Goal: Information Seeking & Learning: Find specific fact

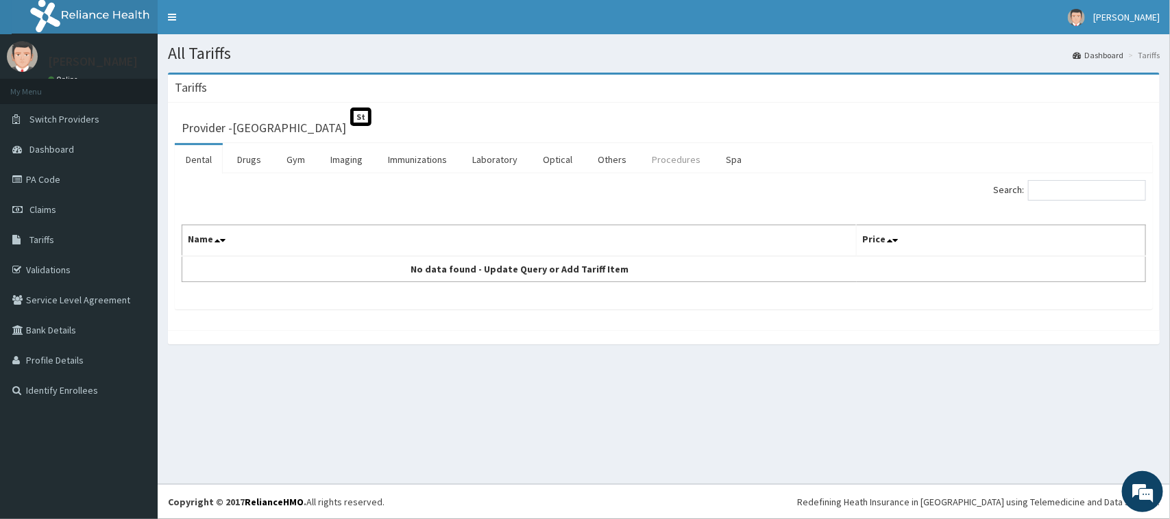
click at [670, 162] on link "Procedures" at bounding box center [676, 159] width 71 height 29
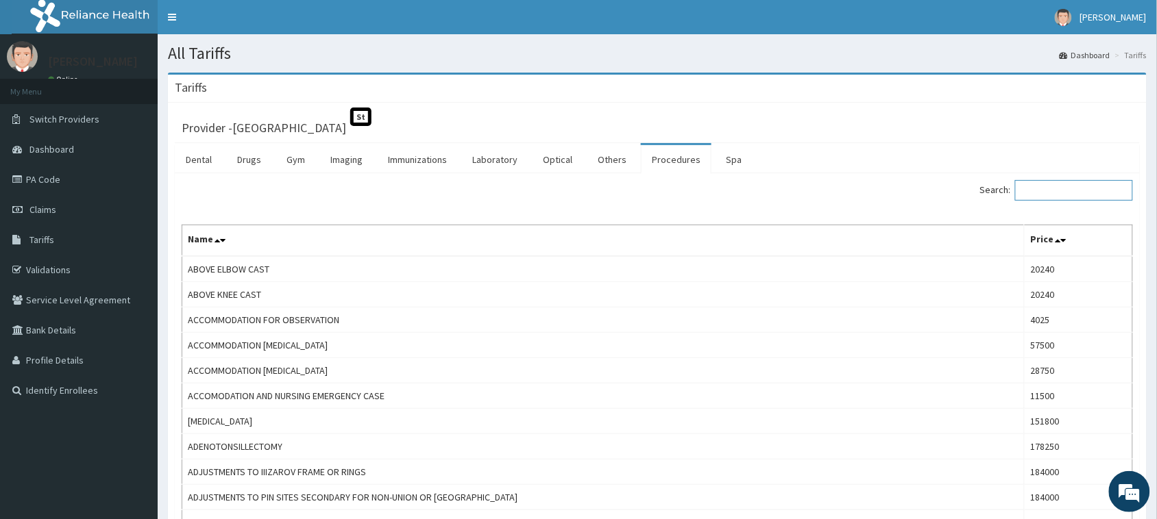
click at [1059, 187] on input "Search:" at bounding box center [1074, 190] width 118 height 21
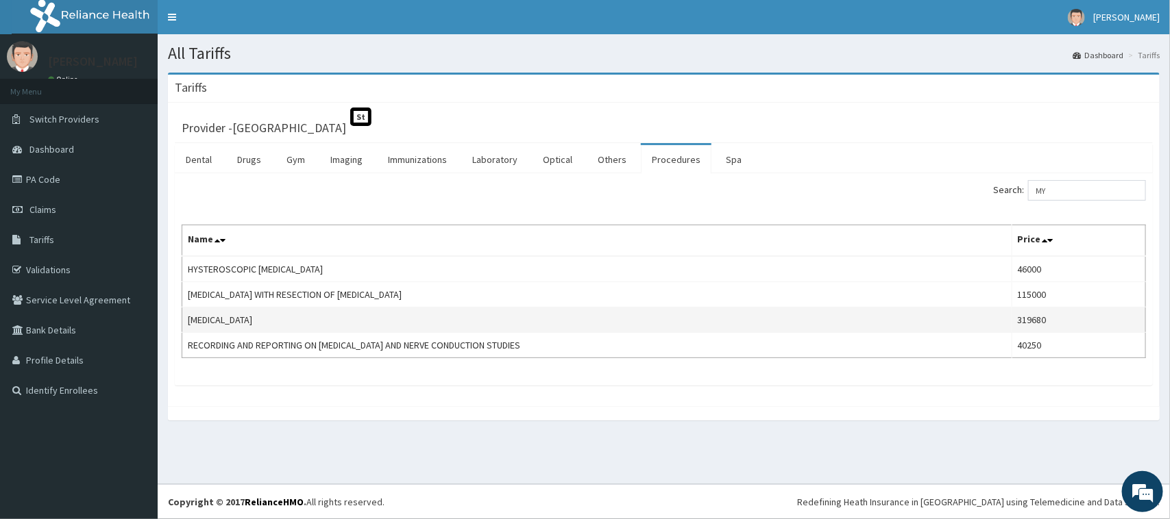
click at [206, 321] on td "MYOMECTOMY" at bounding box center [597, 320] width 830 height 25
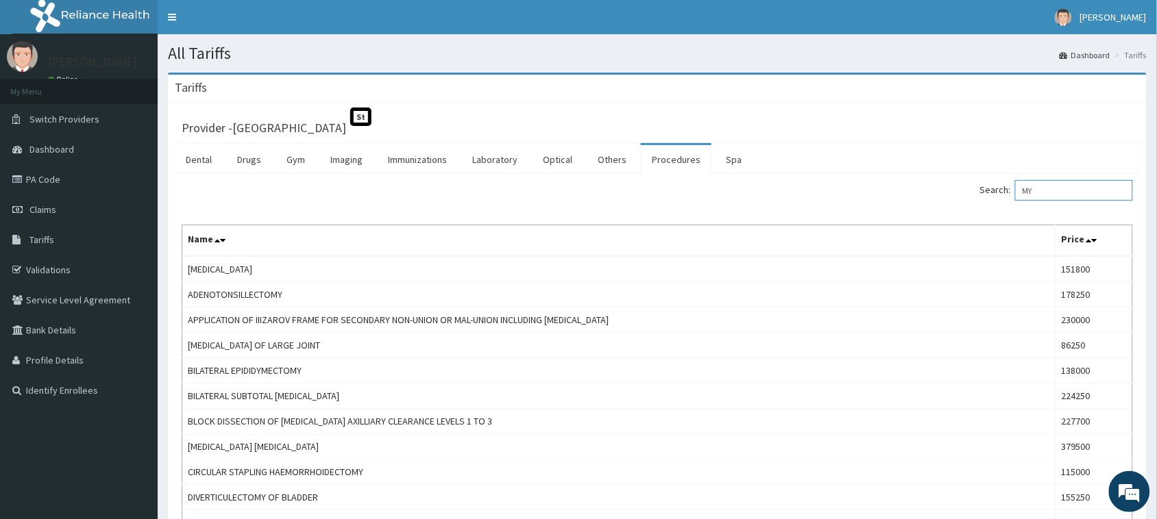
click at [1068, 193] on input "MY" at bounding box center [1074, 190] width 118 height 21
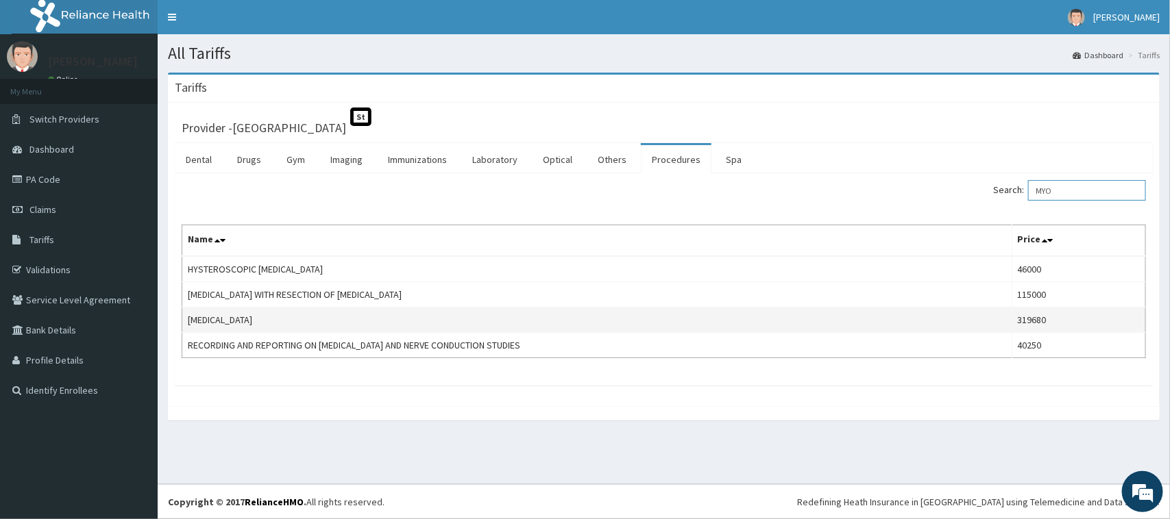
type input "MYO"
click at [219, 317] on td "MYOMECTOMY" at bounding box center [597, 320] width 830 height 25
copy td "MYOMECTOMY"
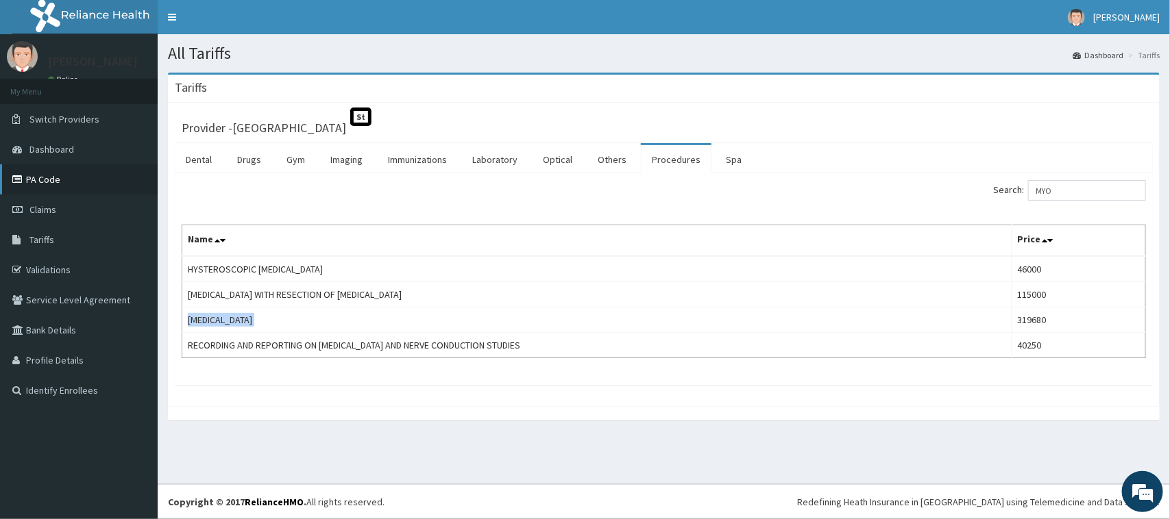
click at [42, 186] on link "PA Code" at bounding box center [79, 179] width 158 height 30
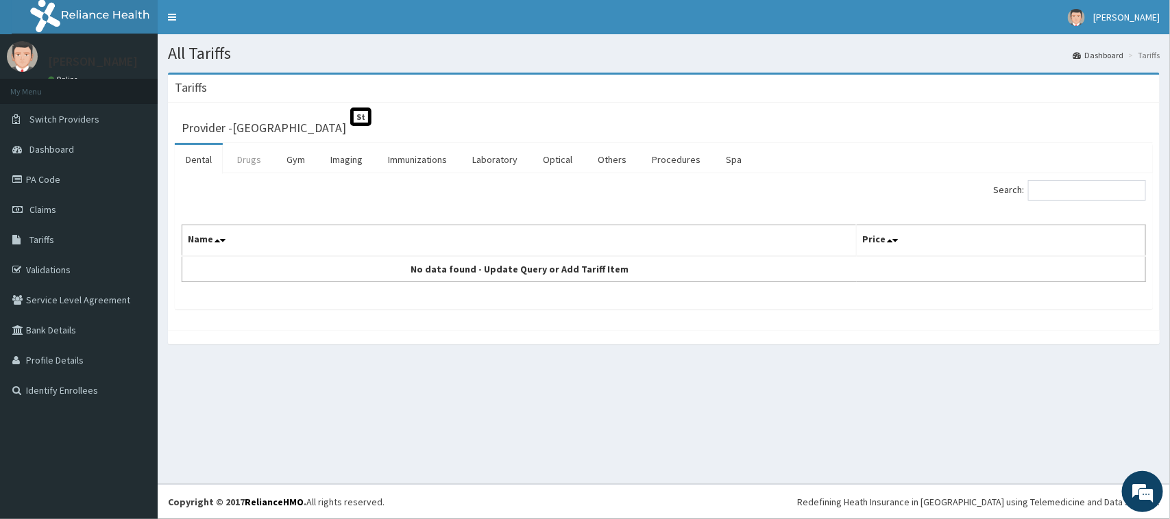
click at [258, 162] on link "Drugs" at bounding box center [249, 159] width 46 height 29
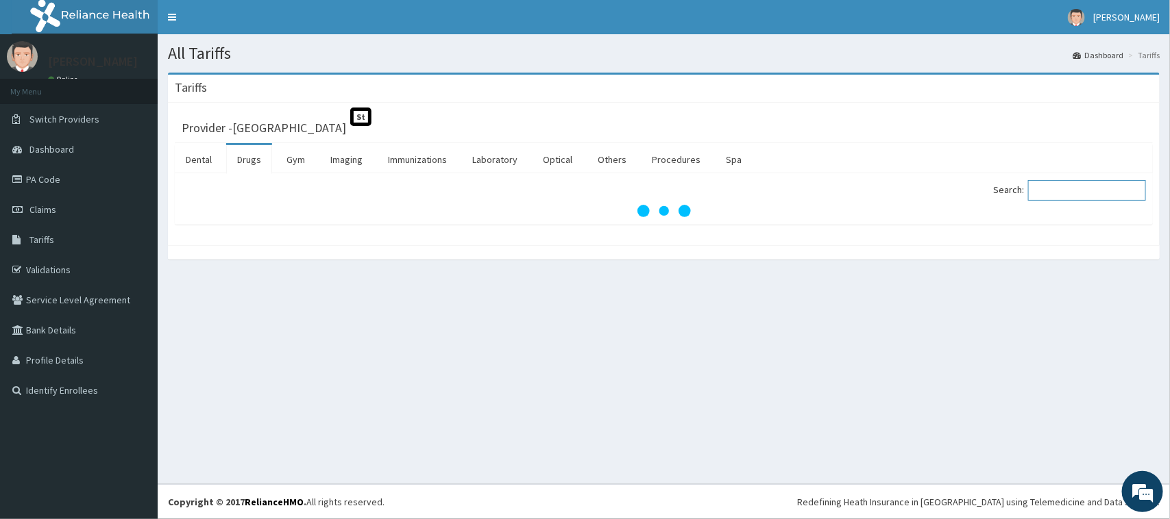
click at [1068, 191] on input "Search:" at bounding box center [1087, 190] width 118 height 21
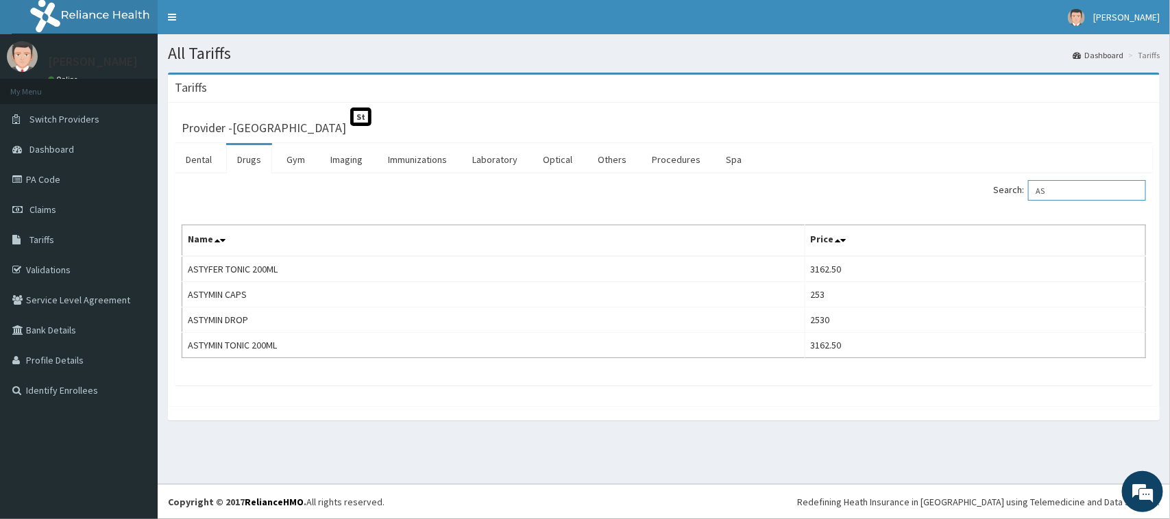
type input "A"
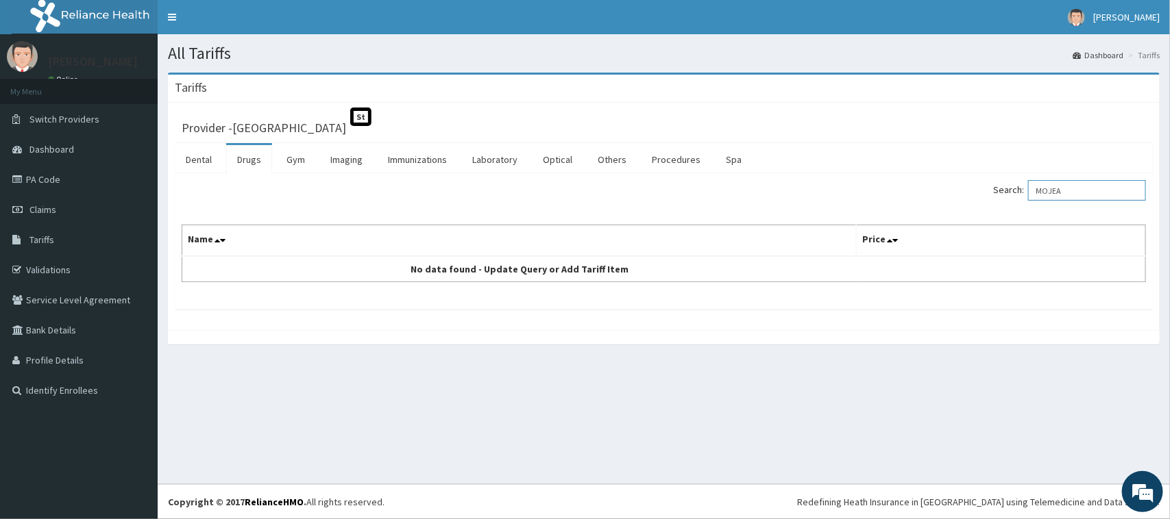
type input "MOJEA"
click at [457, 184] on div "Search: MOJEA" at bounding box center [663, 192] width 985 height 24
click at [415, 164] on link "Immunizations" at bounding box center [417, 159] width 81 height 29
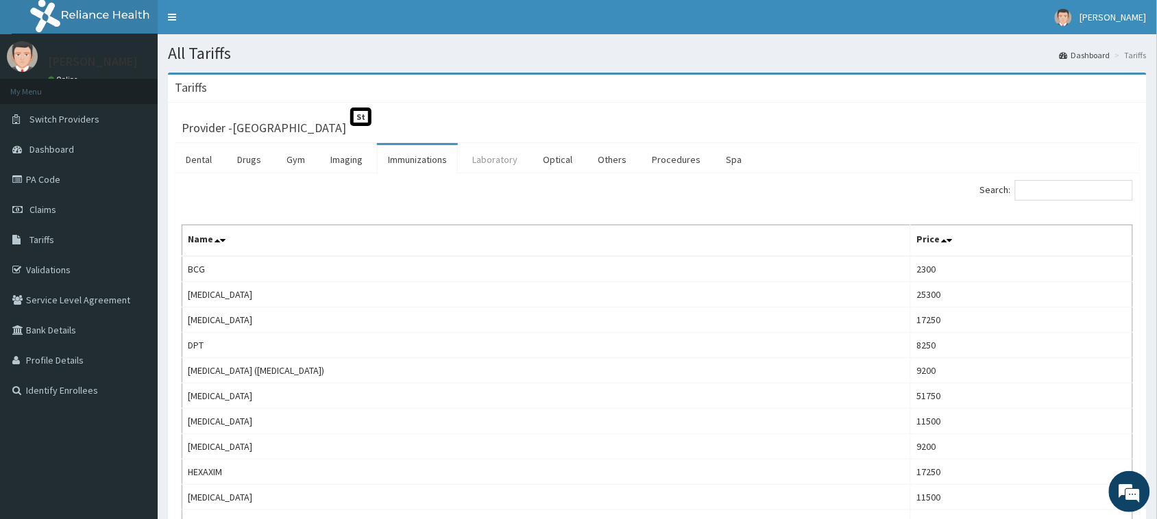
click at [507, 166] on link "Laboratory" at bounding box center [494, 159] width 67 height 29
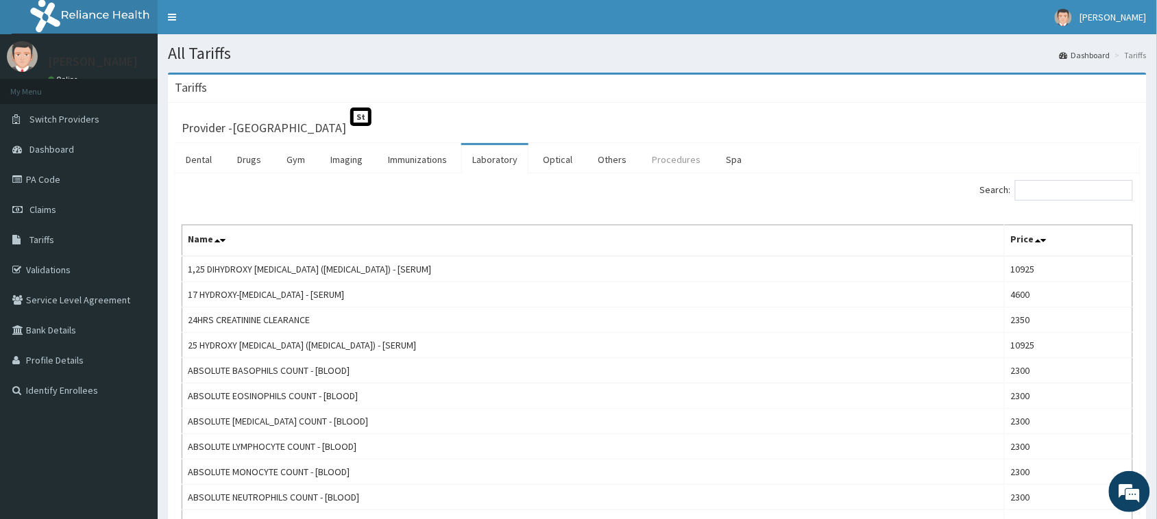
click at [672, 158] on link "Procedures" at bounding box center [676, 159] width 71 height 29
